Goal: Task Accomplishment & Management: Complete application form

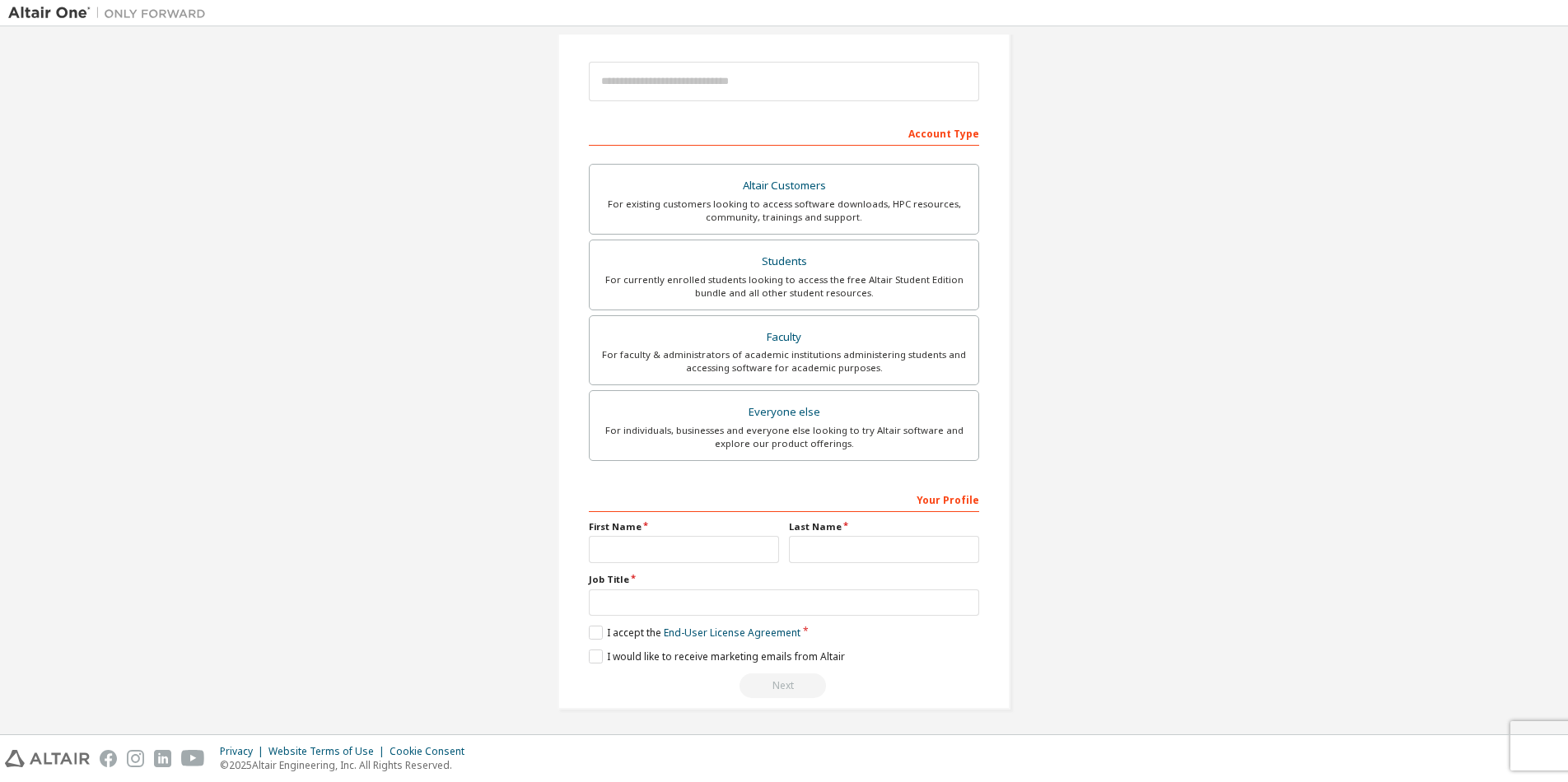
scroll to position [181, 0]
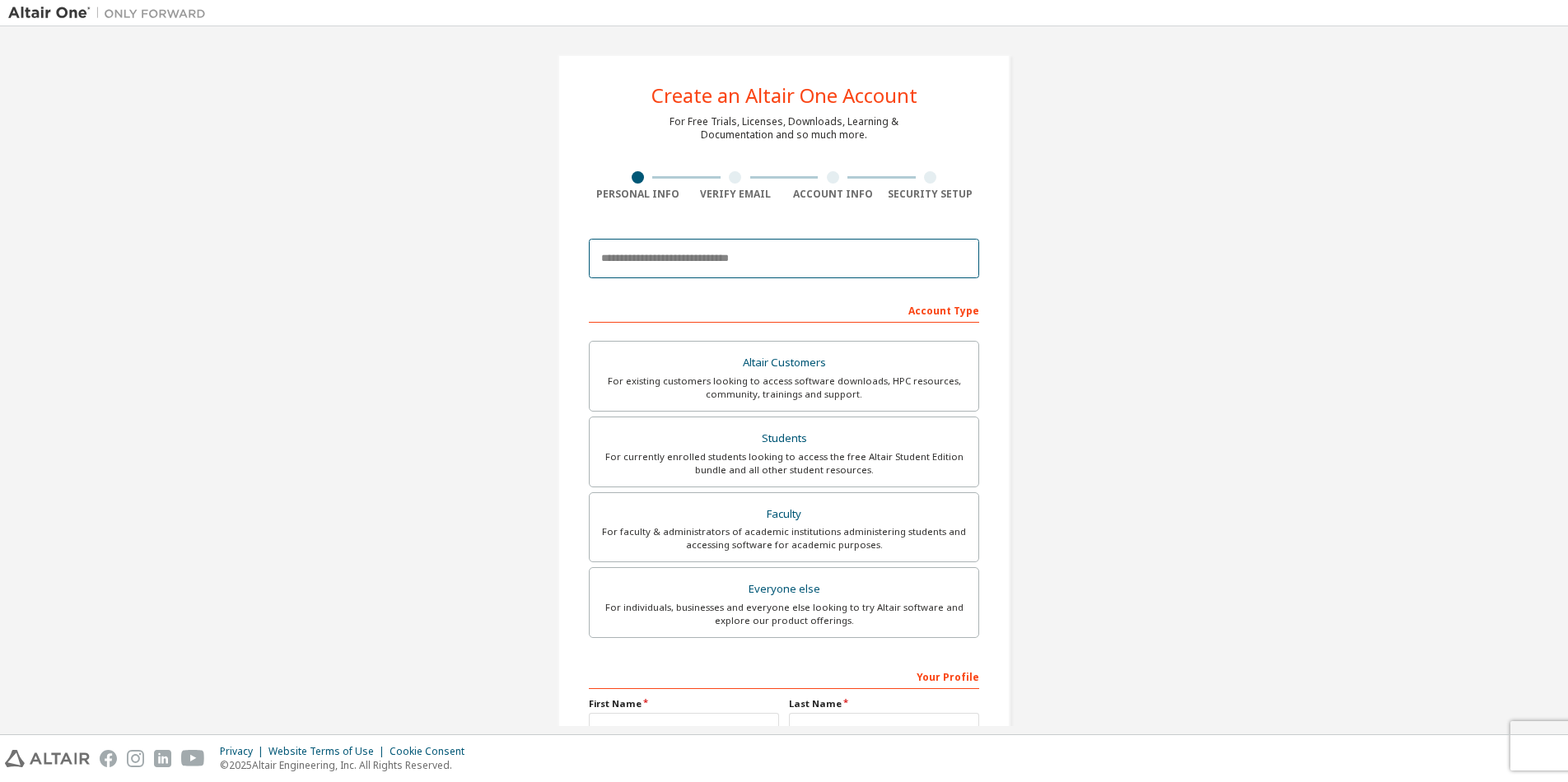
click at [674, 265] on input "email" at bounding box center [783, 258] width 390 height 39
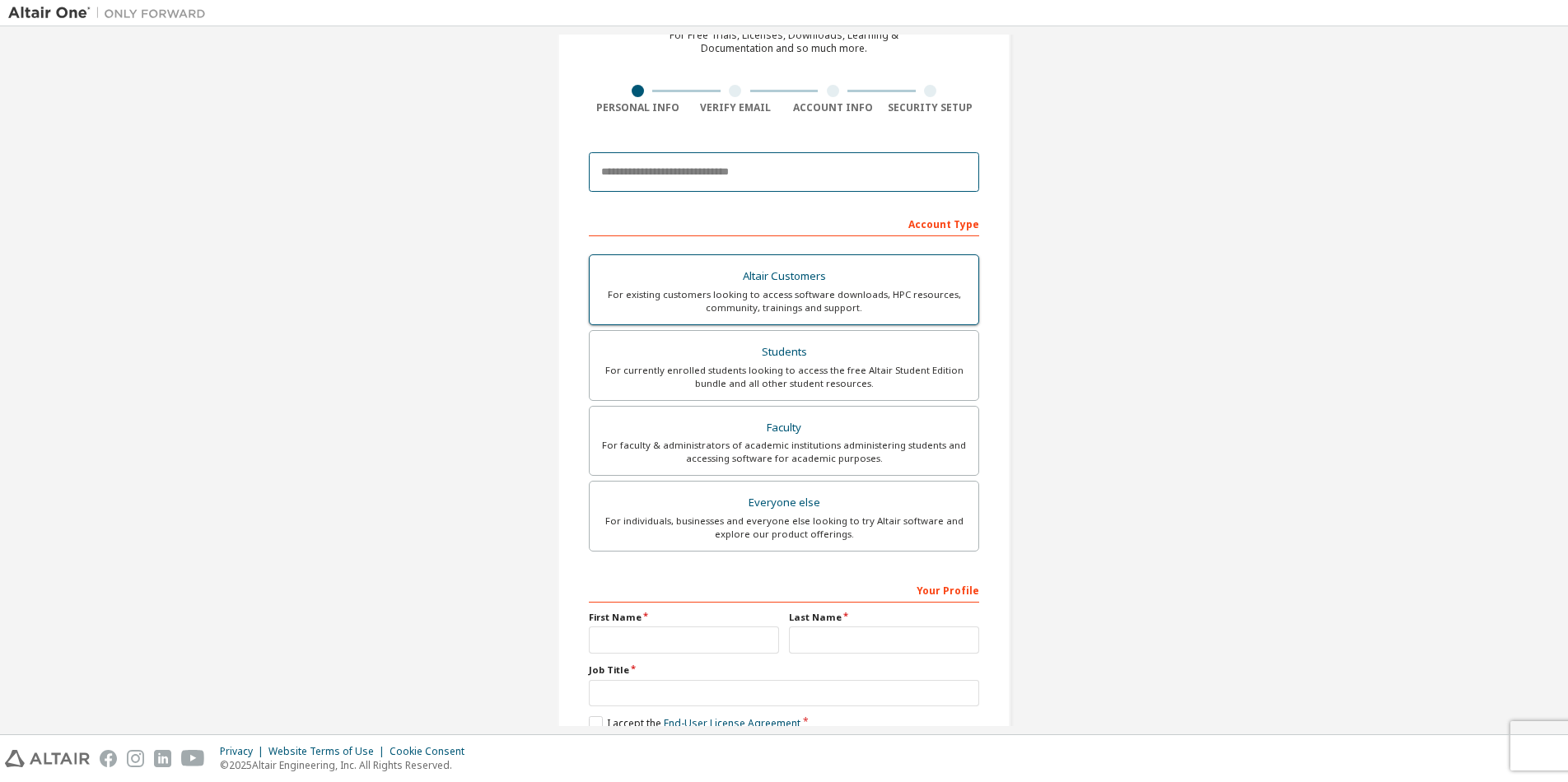
scroll to position [181, 0]
